Goal: Information Seeking & Learning: Learn about a topic

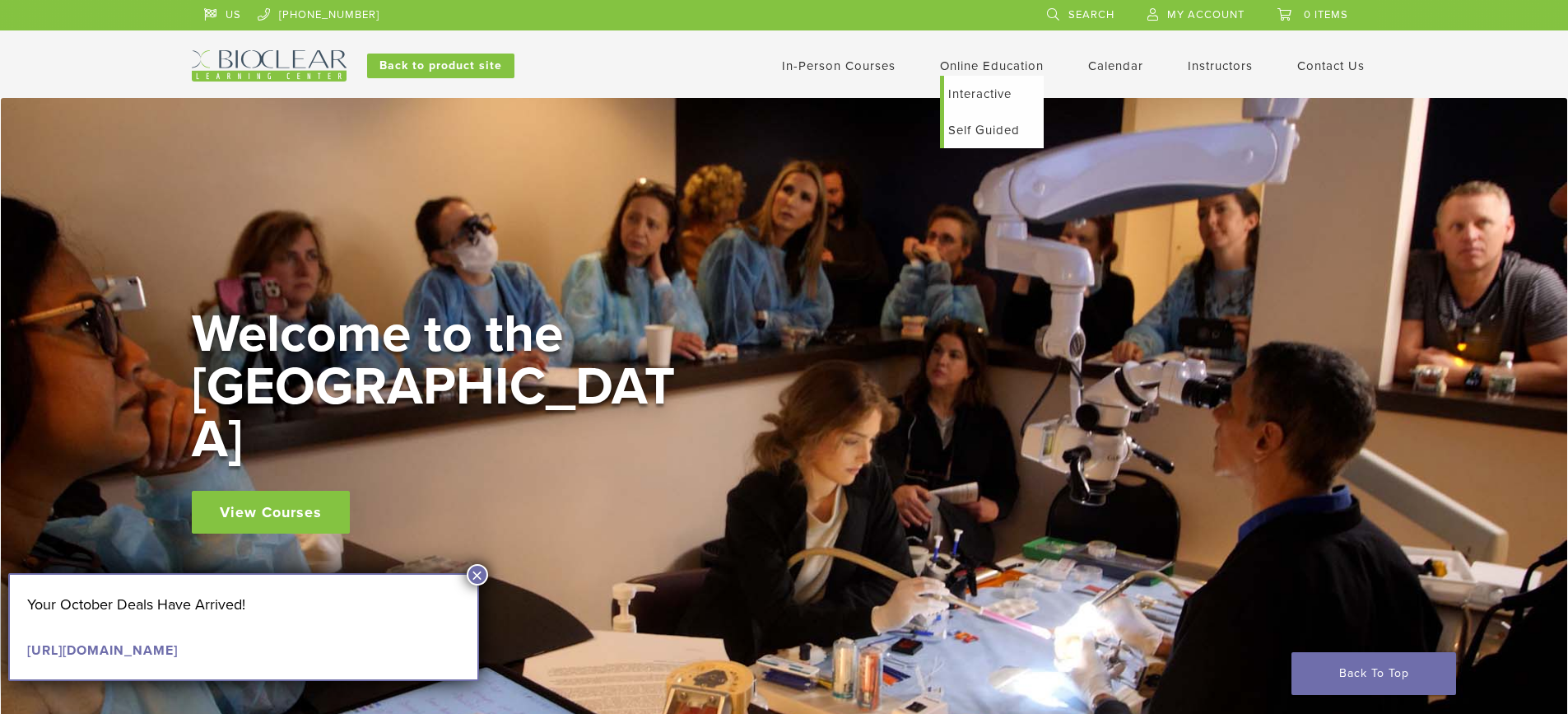
click at [977, 97] on link "Interactive" at bounding box center [994, 94] width 99 height 36
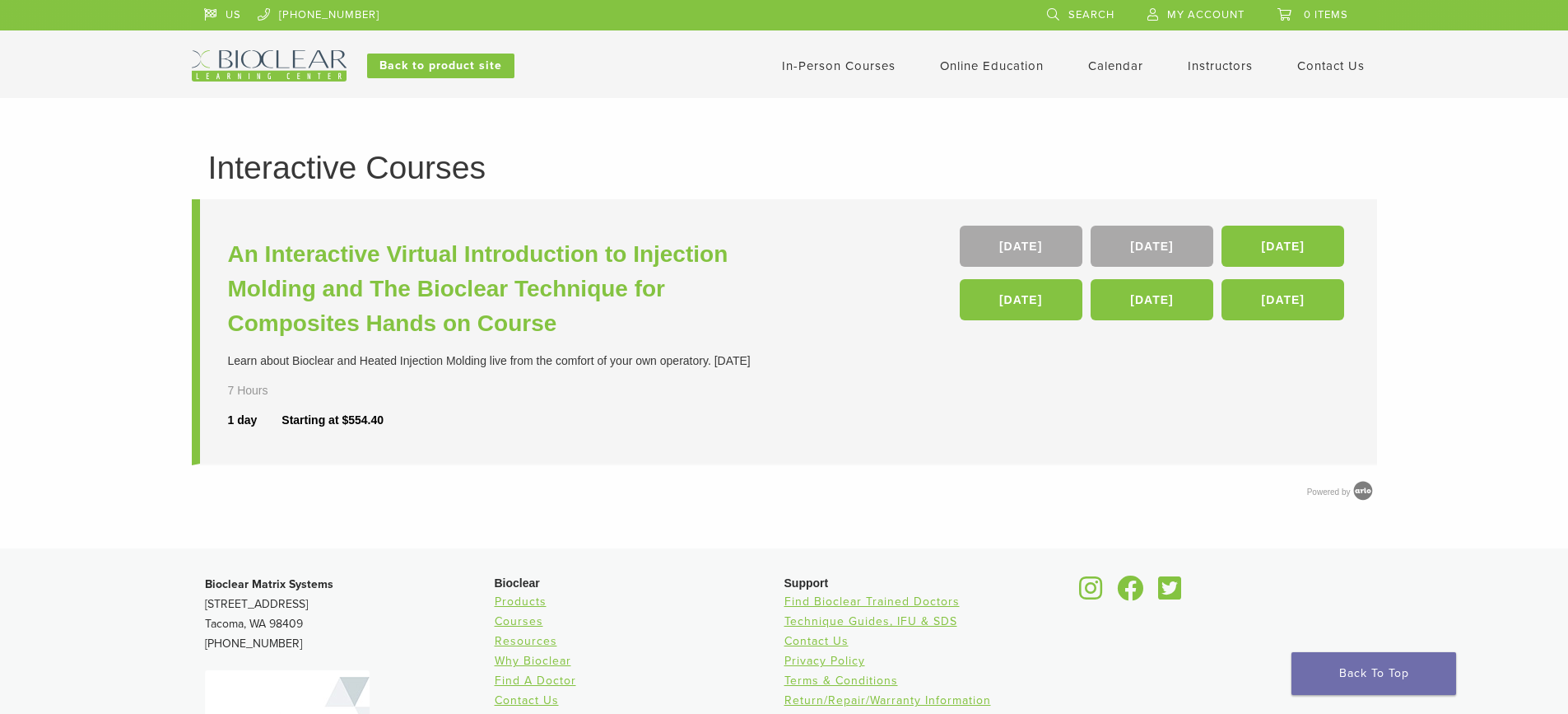
click at [1220, 72] on link "Instructors" at bounding box center [1220, 66] width 65 height 15
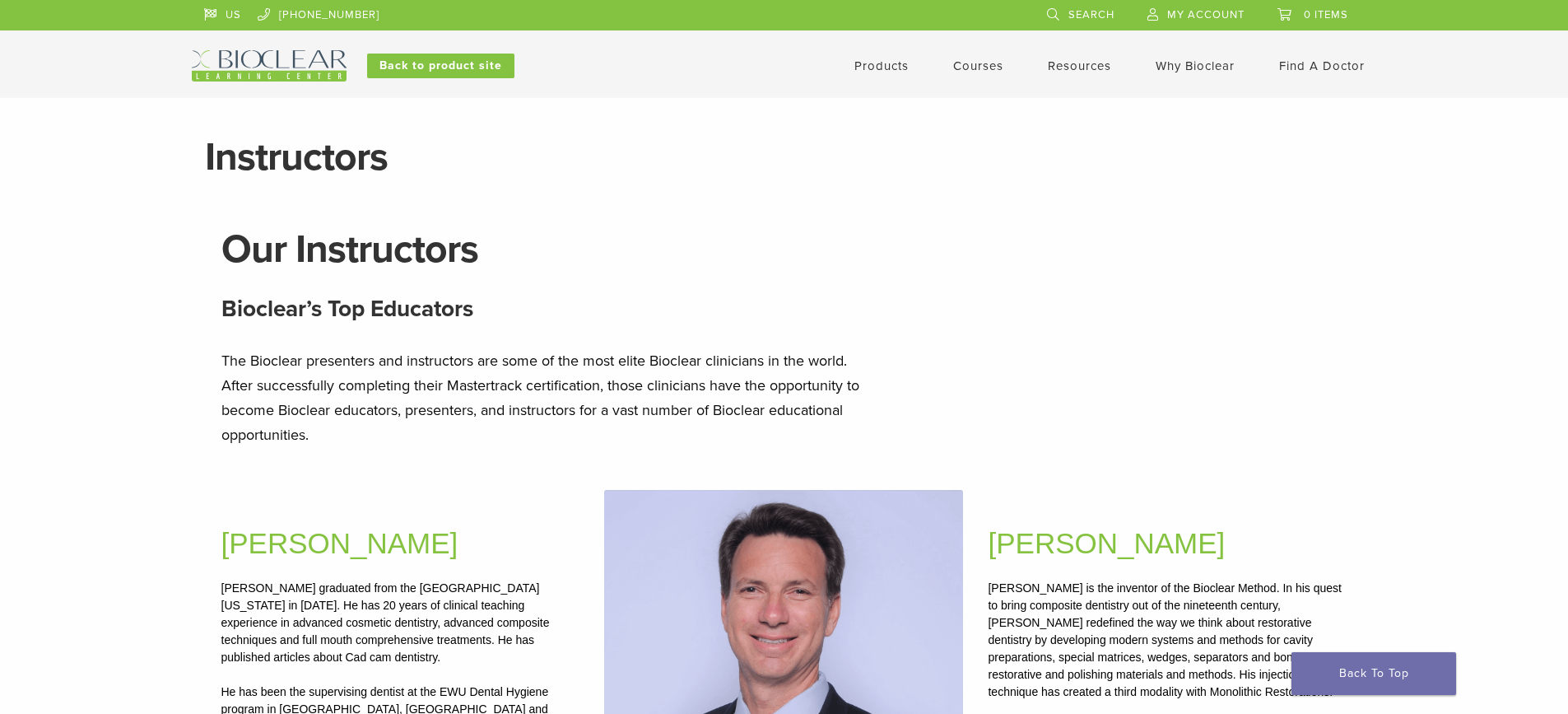
click at [1196, 64] on link "Why Bioclear" at bounding box center [1196, 66] width 79 height 15
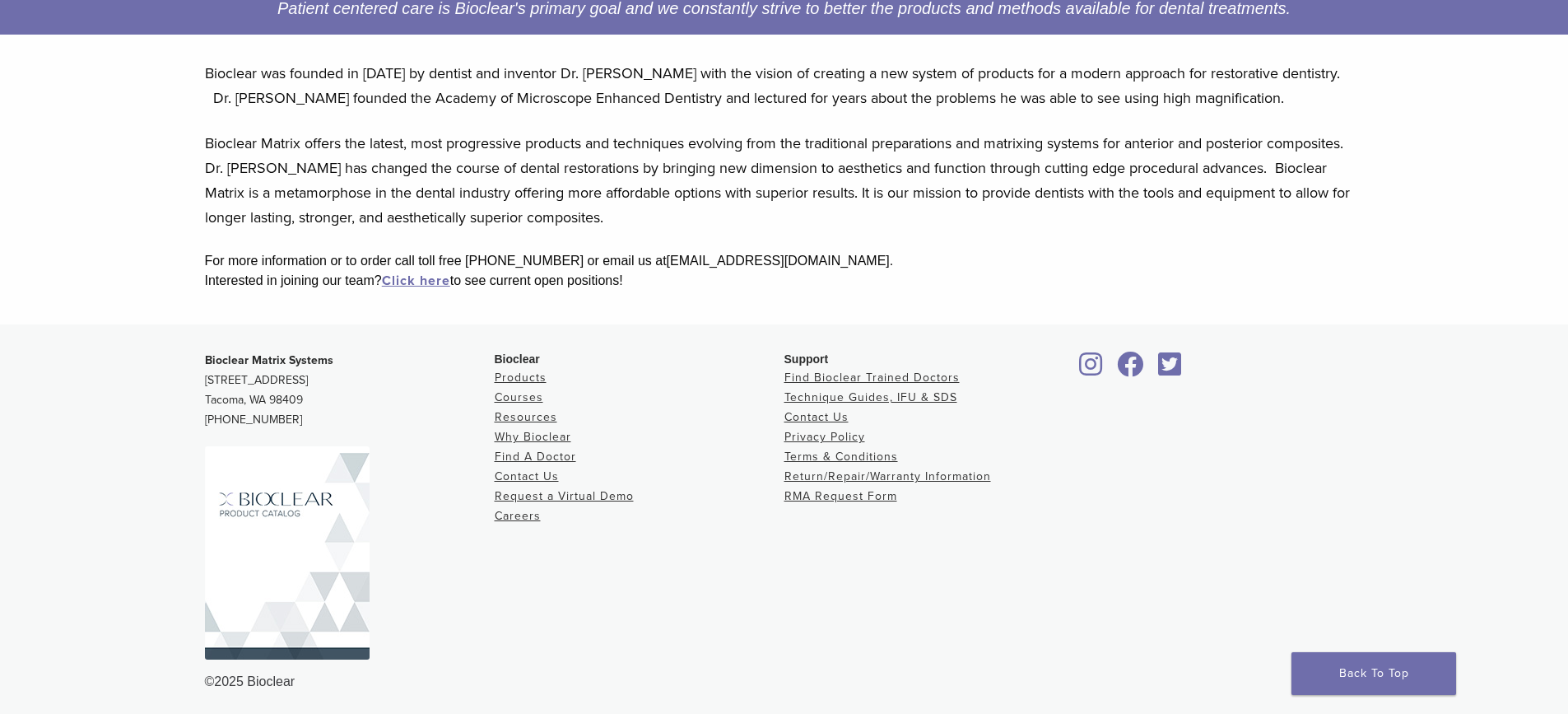
scroll to position [333, 0]
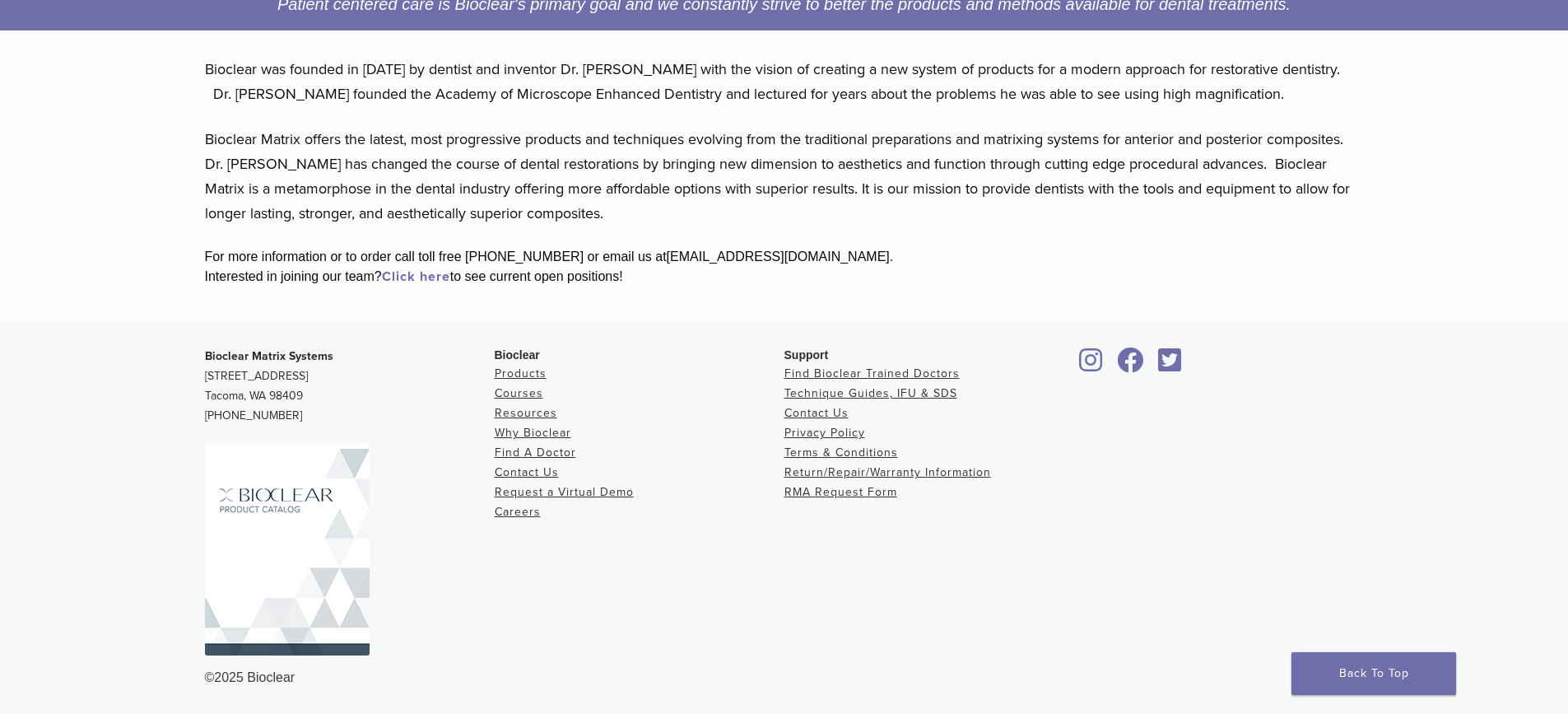
click at [437, 281] on link "Click here" at bounding box center [415, 276] width 68 height 16
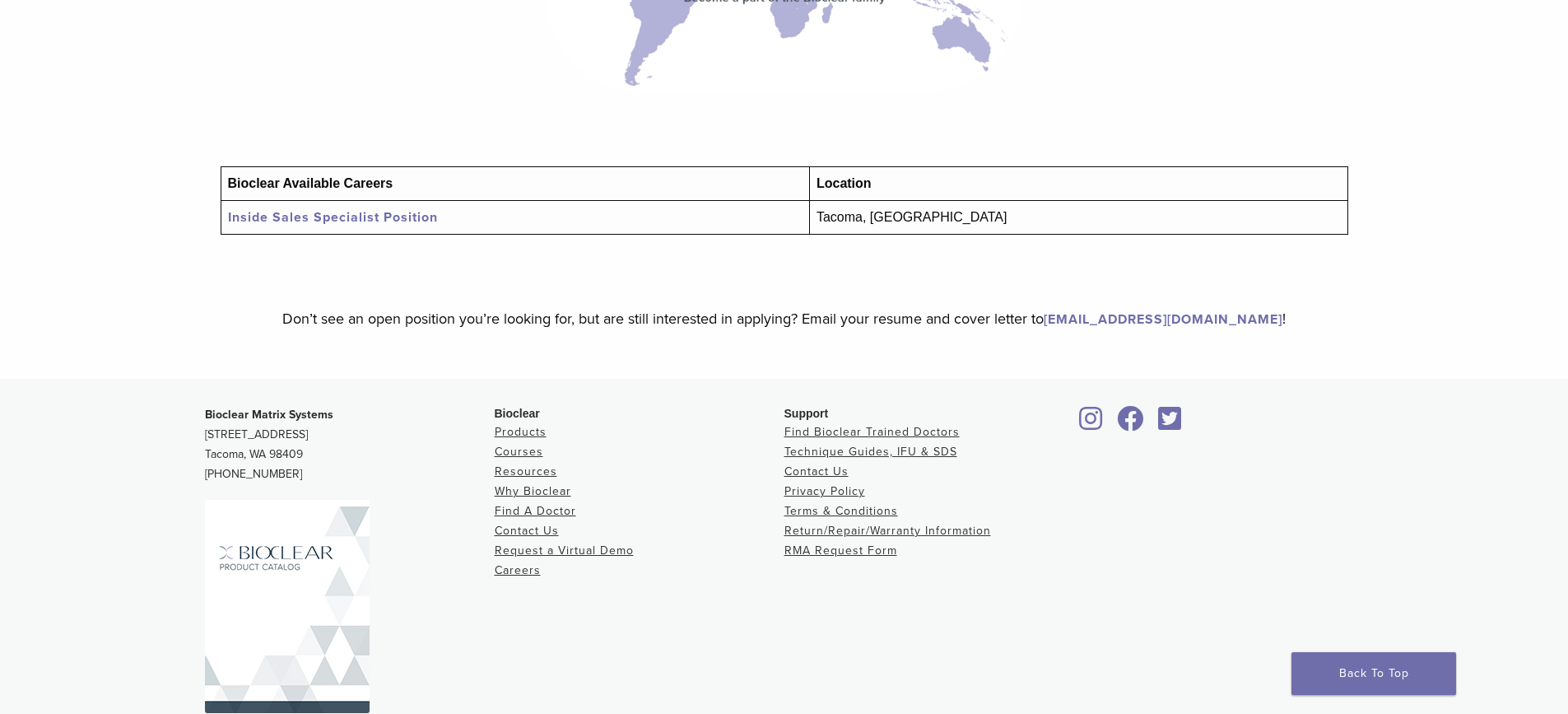
scroll to position [224, 0]
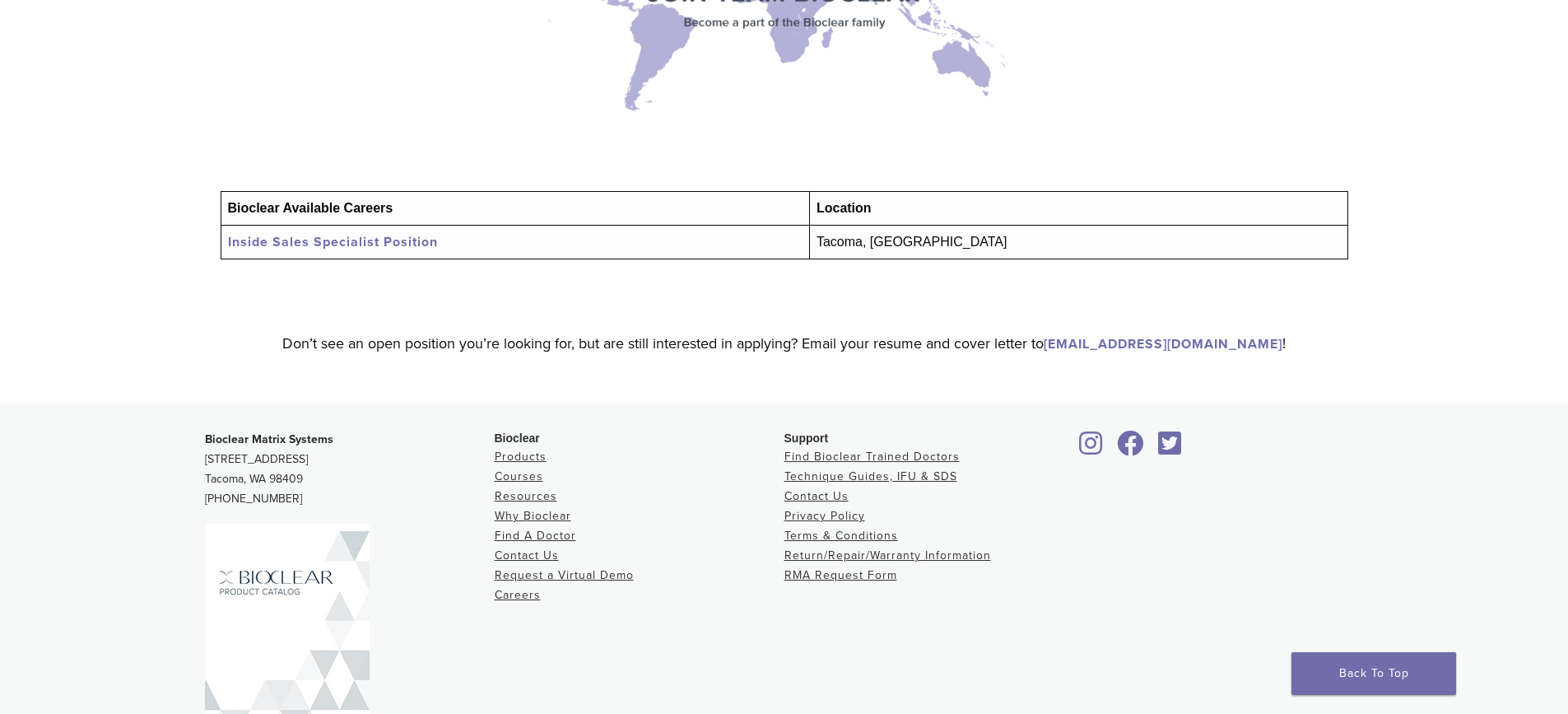
click at [399, 242] on link "Inside Sales Specialist Position" at bounding box center [332, 242] width 210 height 16
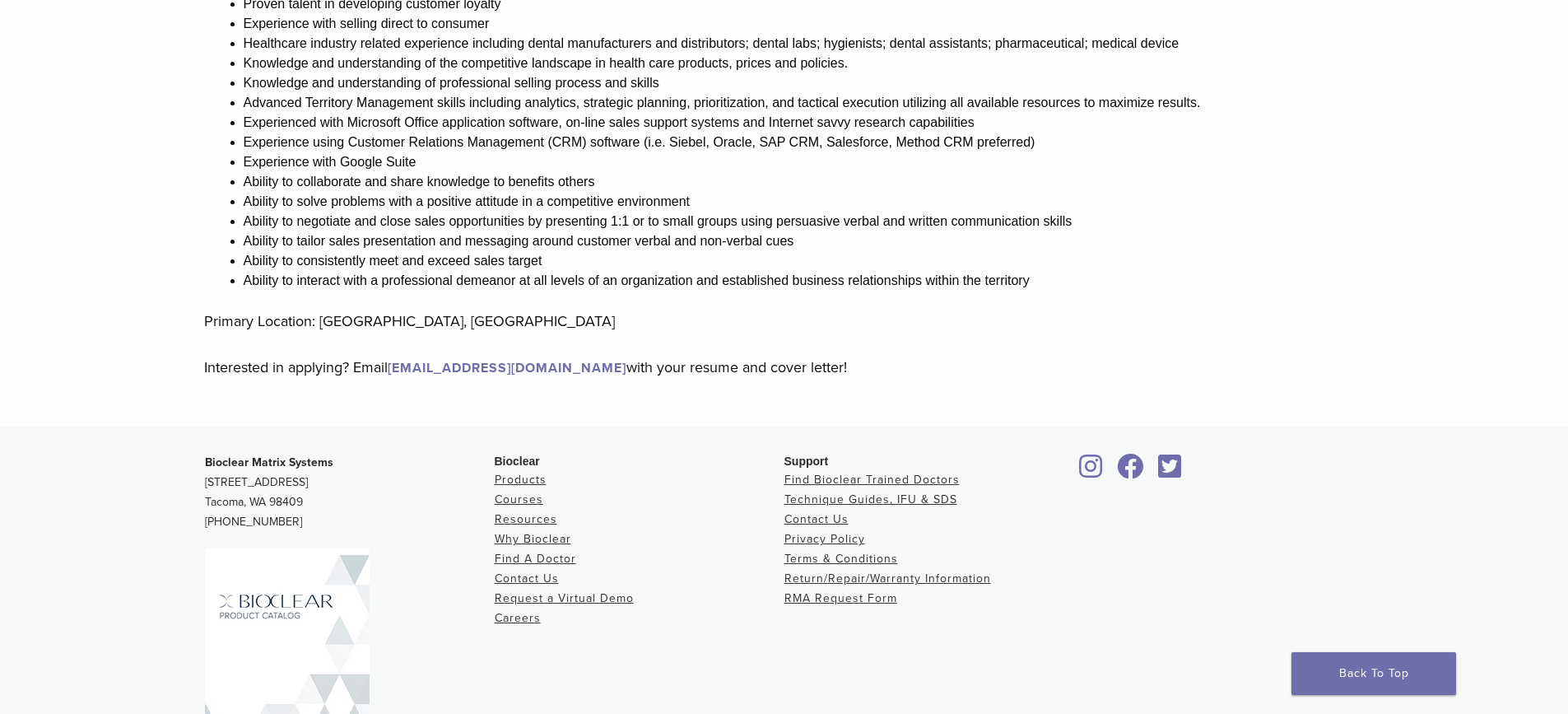
scroll to position [741, 0]
